Goal: Transaction & Acquisition: Purchase product/service

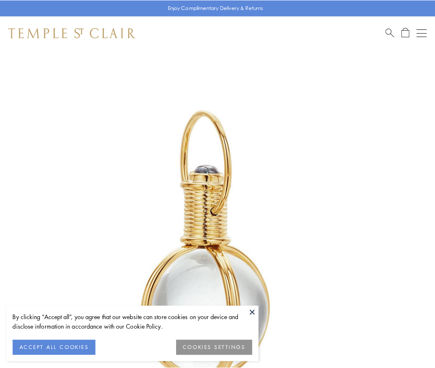
scroll to position [216, 0]
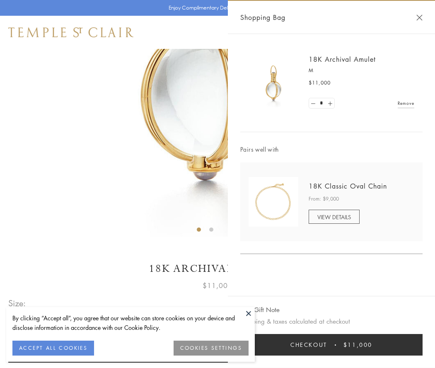
click at [332, 345] on button "Checkout $11,000" at bounding box center [332, 345] width 182 height 22
